Goal: Task Accomplishment & Management: Use online tool/utility

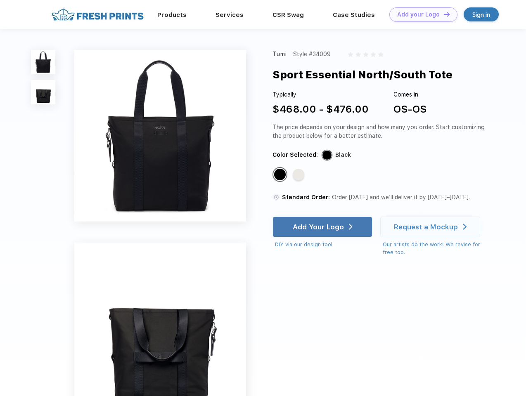
click at [420, 14] on link "Add your Logo Design Tool" at bounding box center [423, 14] width 68 height 14
click at [0, 0] on div "Design Tool" at bounding box center [0, 0] width 0 height 0
click at [443, 14] on link "Add your Logo Design Tool" at bounding box center [423, 14] width 68 height 14
click at [43, 62] on img at bounding box center [43, 62] width 24 height 24
click at [43, 93] on img at bounding box center [43, 92] width 24 height 24
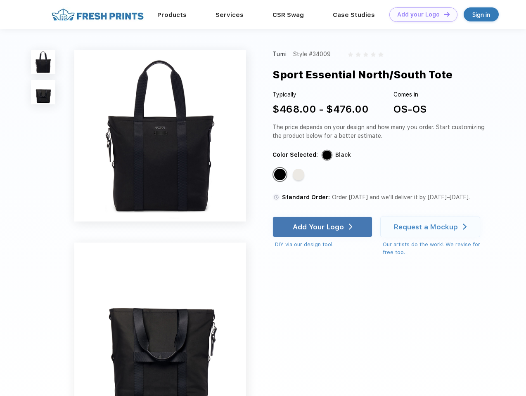
click at [281, 175] on div "Standard Color" at bounding box center [280, 175] width 12 height 12
click at [299, 175] on div "Standard Color" at bounding box center [299, 175] width 12 height 12
click at [323, 227] on div "Add Your Logo" at bounding box center [318, 227] width 51 height 8
click at [432, 227] on div "Request a Mockup" at bounding box center [426, 227] width 64 height 8
